Goal: Obtain resource: Download file/media

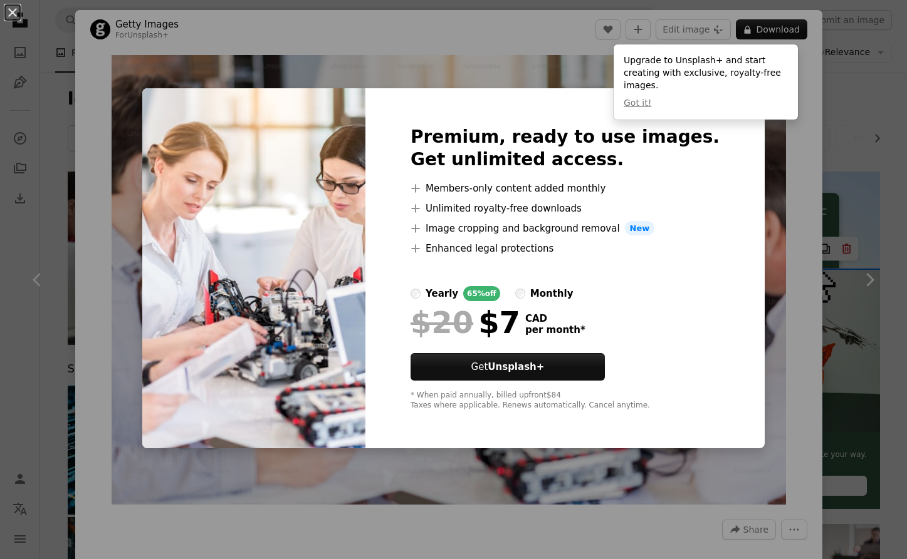
click at [564, 71] on div "An X shape Premium, ready to use images. Get unlimited access. A plus sign Memb…" at bounding box center [453, 279] width 907 height 559
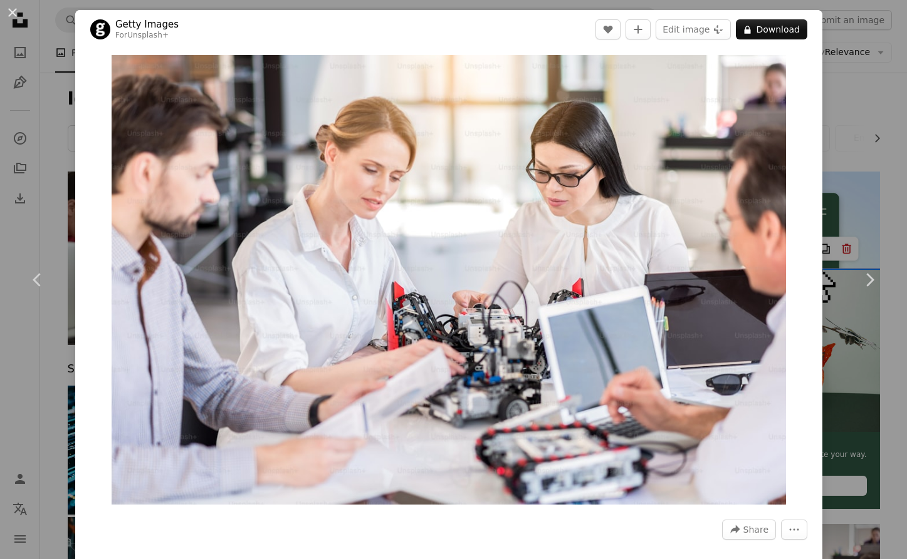
click at [546, 6] on div "An X shape Chevron left Chevron right Getty Images For Unsplash+ A heart A plus…" at bounding box center [453, 279] width 907 height 559
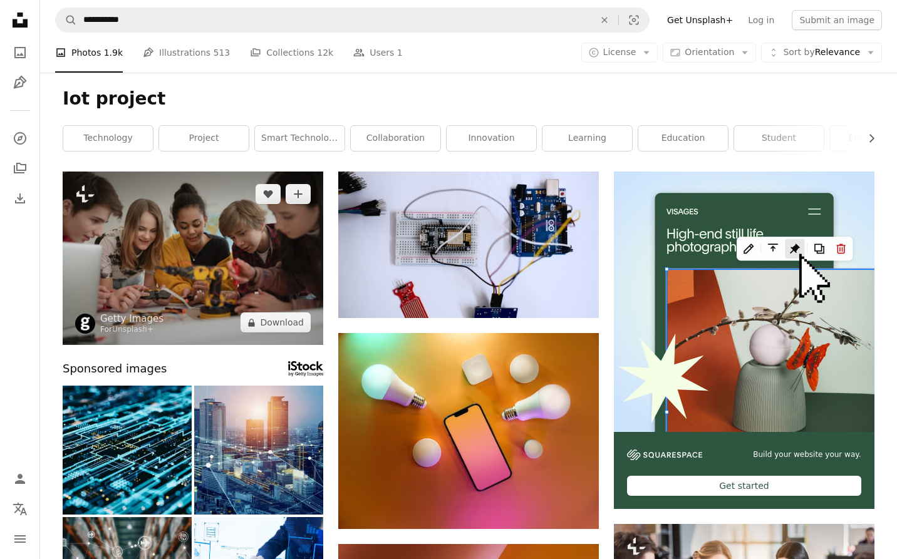
click at [171, 238] on img at bounding box center [193, 259] width 261 height 174
